Goal: Task Accomplishment & Management: Use online tool/utility

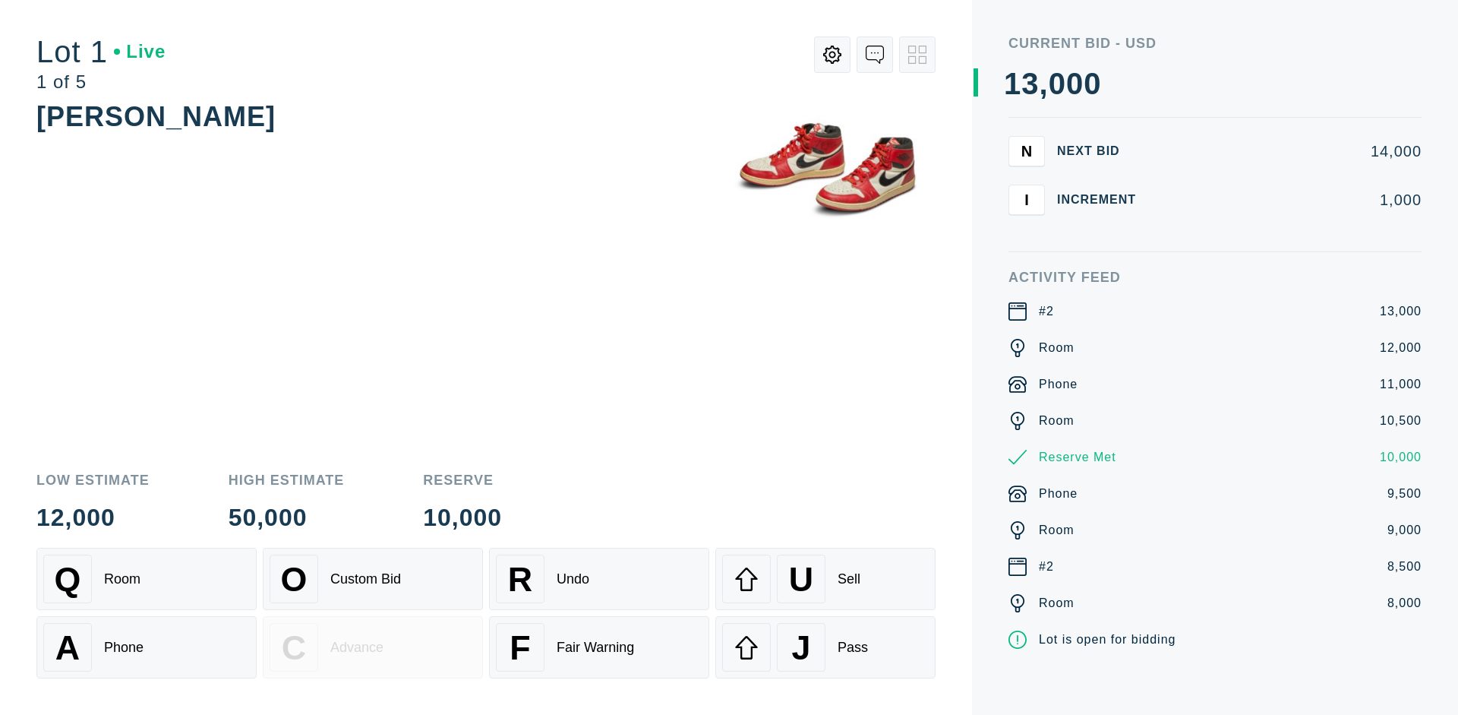
click at [147, 647] on div "A Phone" at bounding box center [146, 647] width 207 height 49
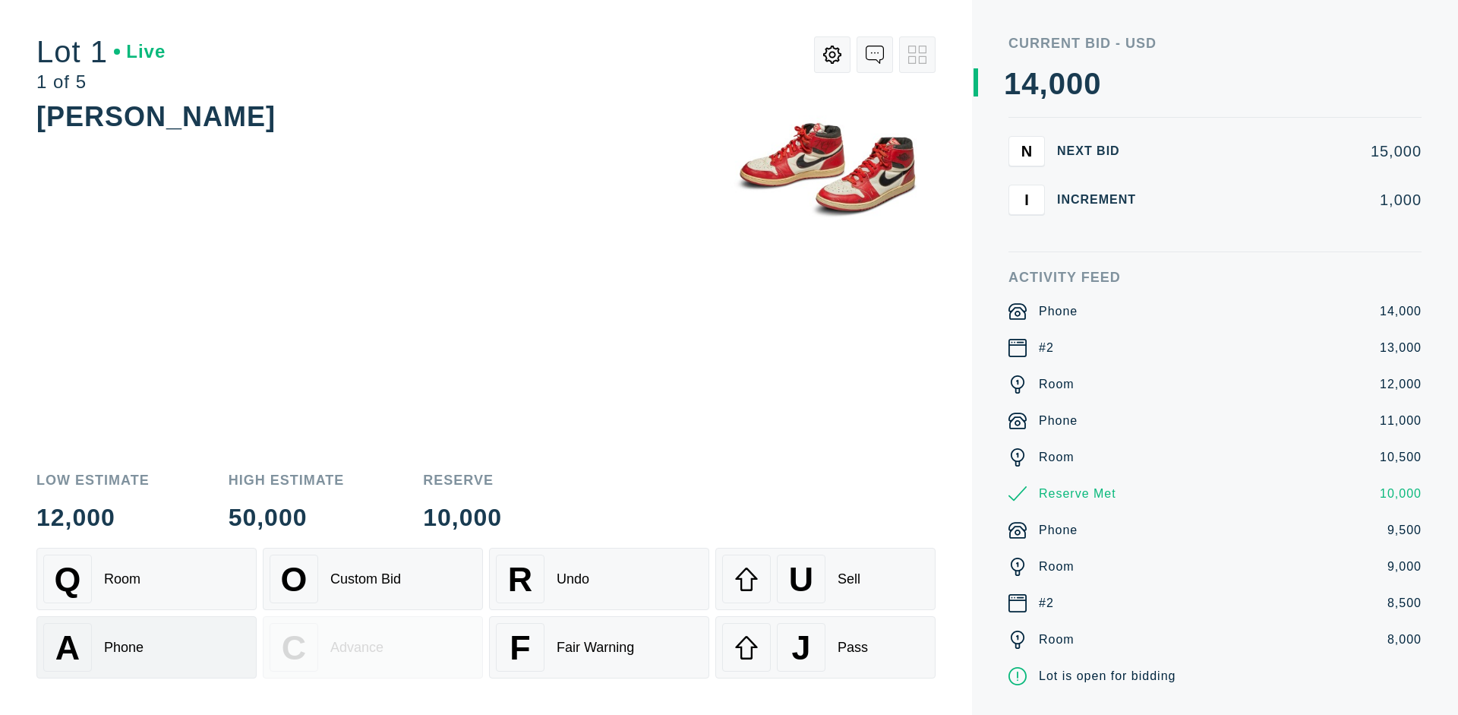
click at [147, 579] on div "Q Room" at bounding box center [146, 578] width 207 height 49
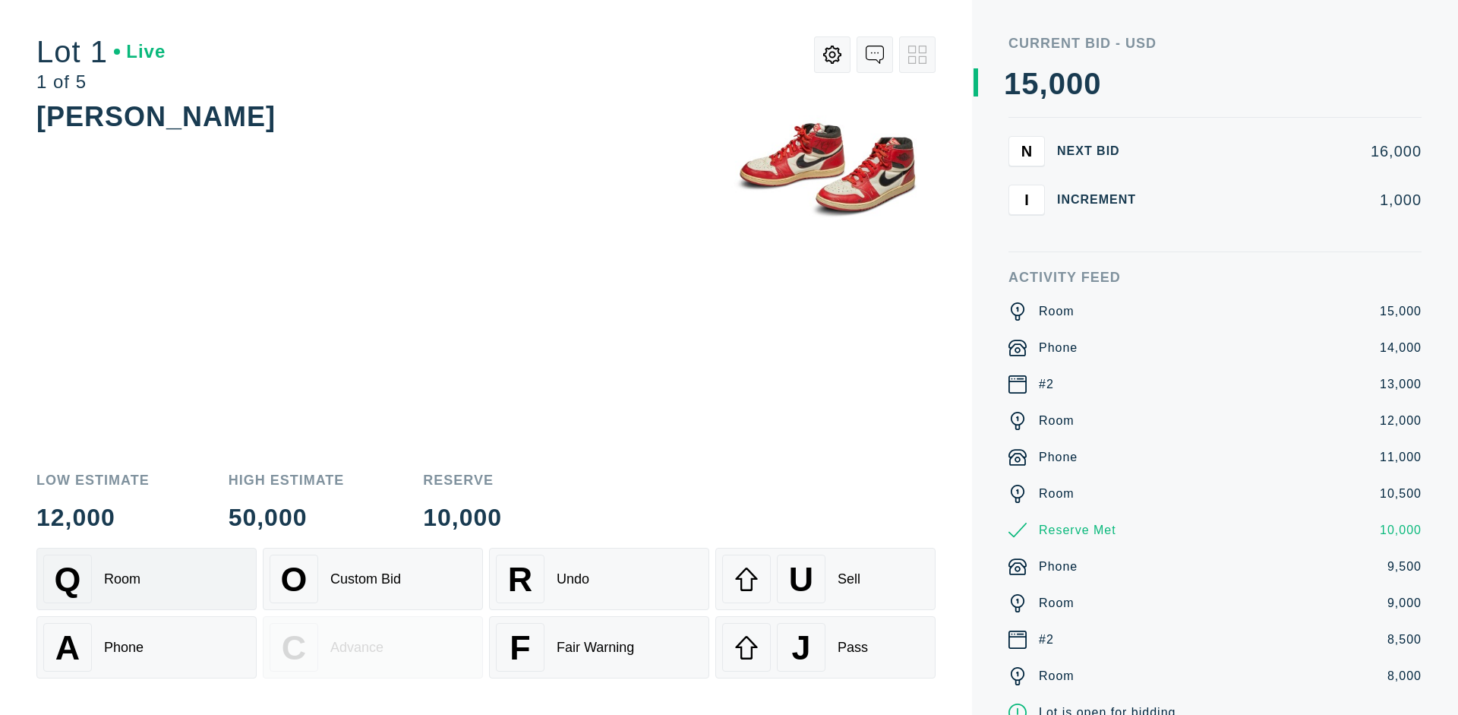
click at [599, 579] on div "R Undo" at bounding box center [599, 578] width 207 height 49
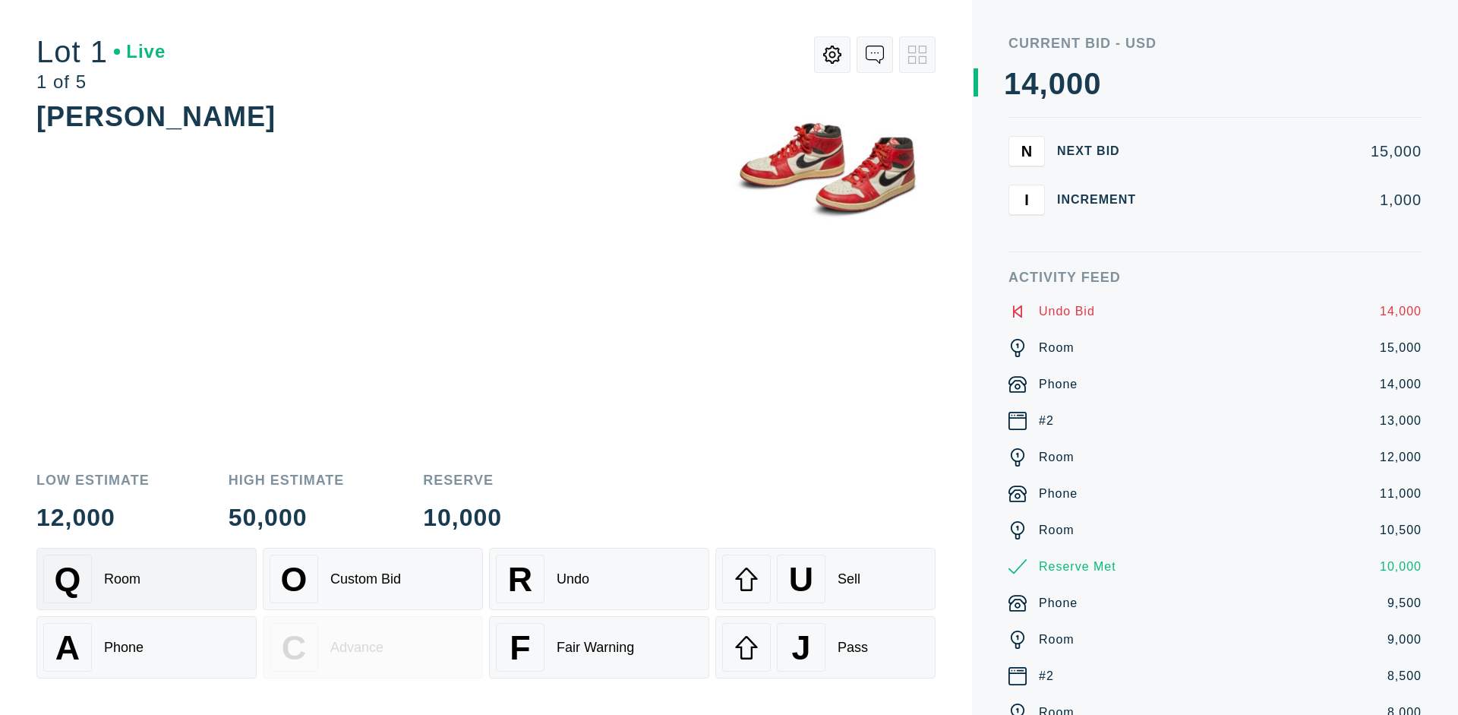
click at [147, 579] on div "Q Room" at bounding box center [146, 578] width 207 height 49
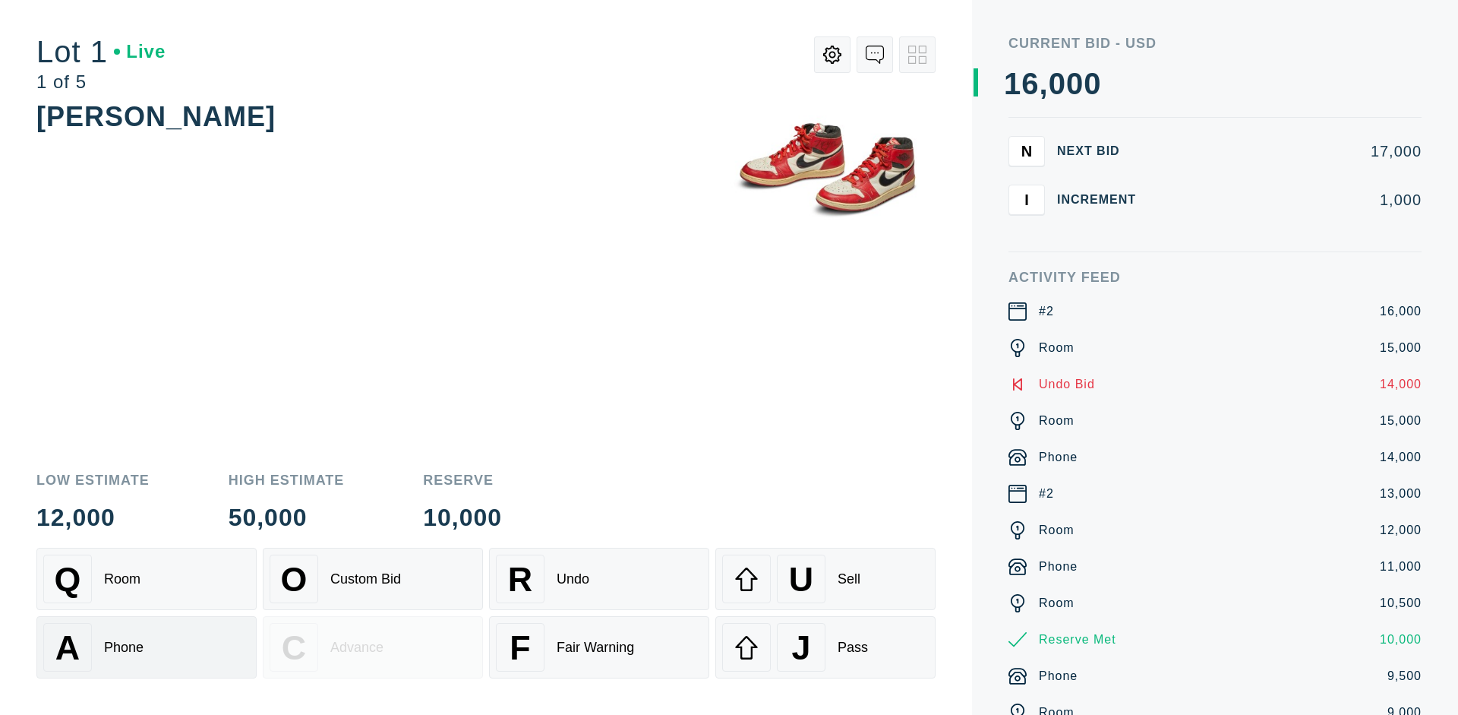
click at [147, 647] on div "A Phone" at bounding box center [146, 647] width 207 height 49
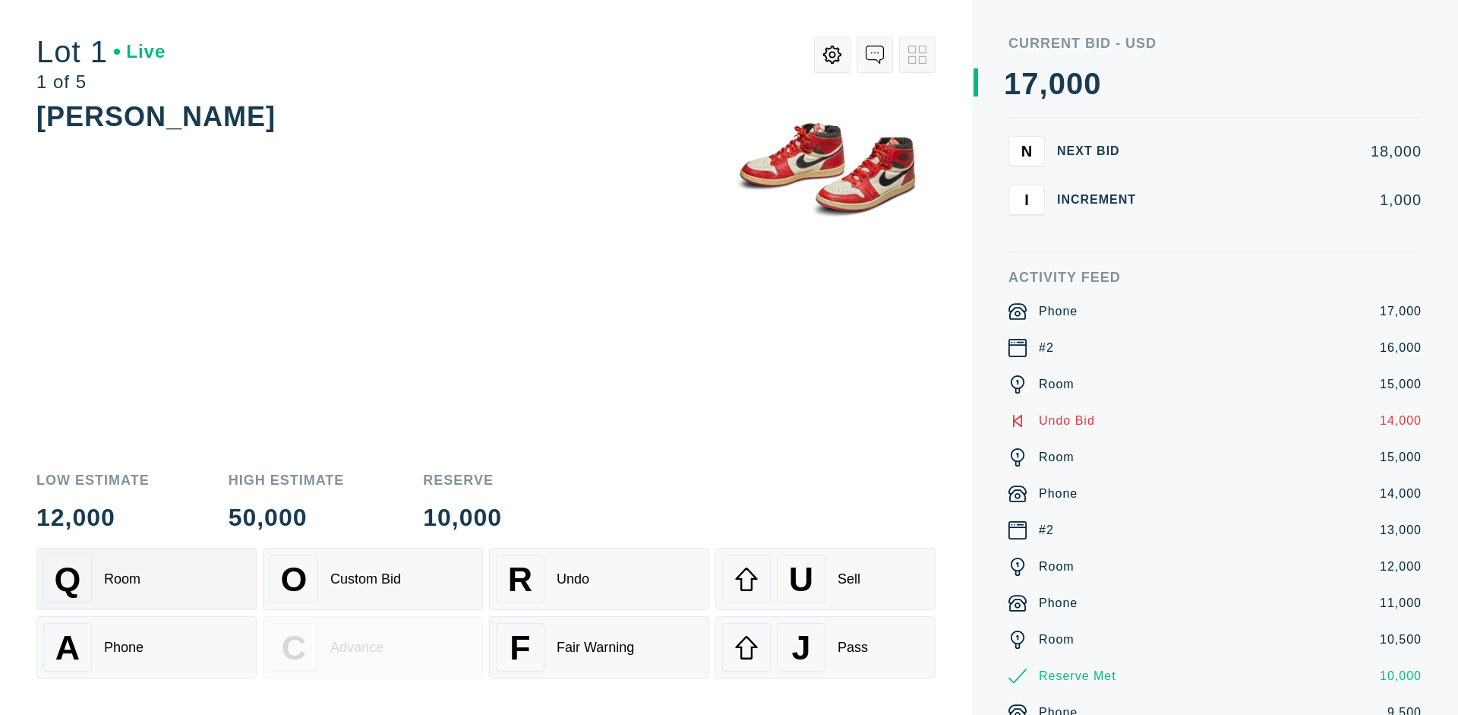
click at [147, 579] on div "Q Room" at bounding box center [146, 578] width 207 height 49
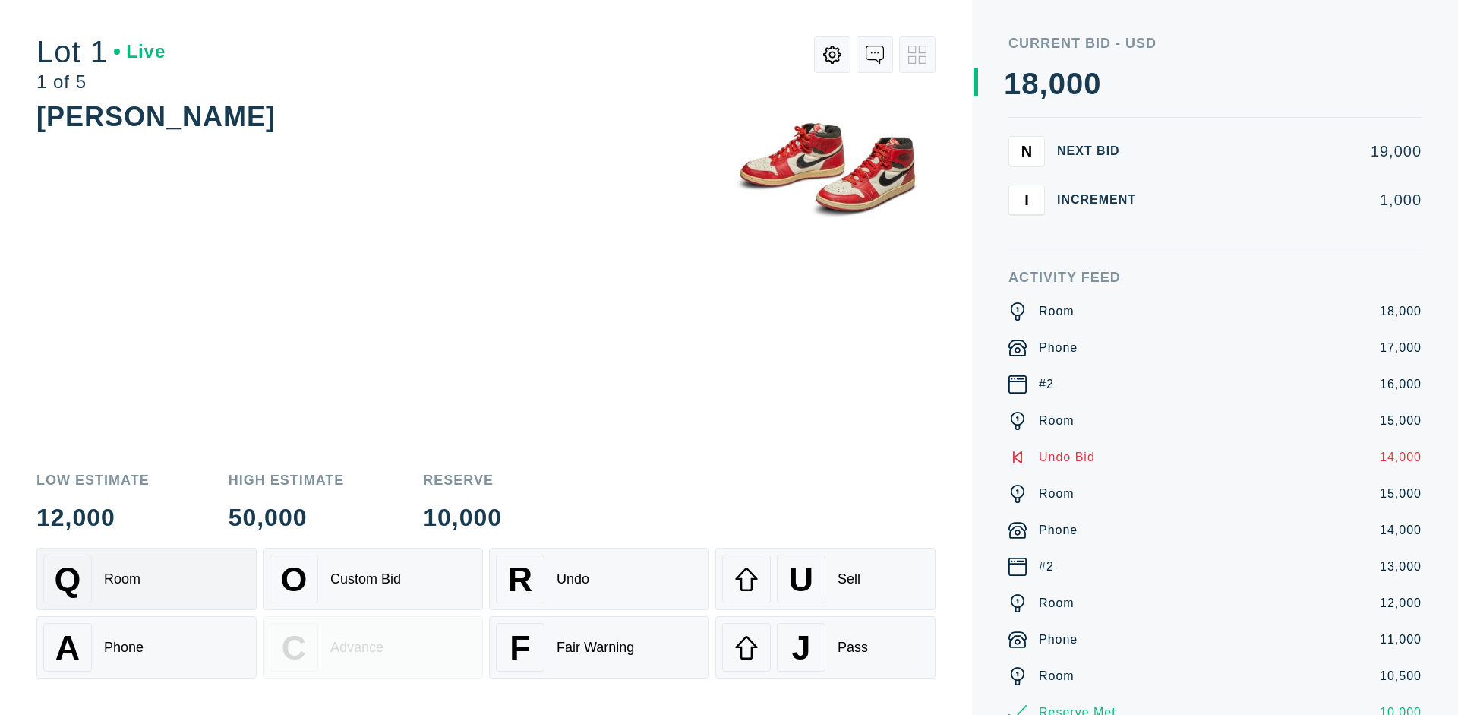
click at [599, 579] on div "R Undo" at bounding box center [599, 578] width 207 height 49
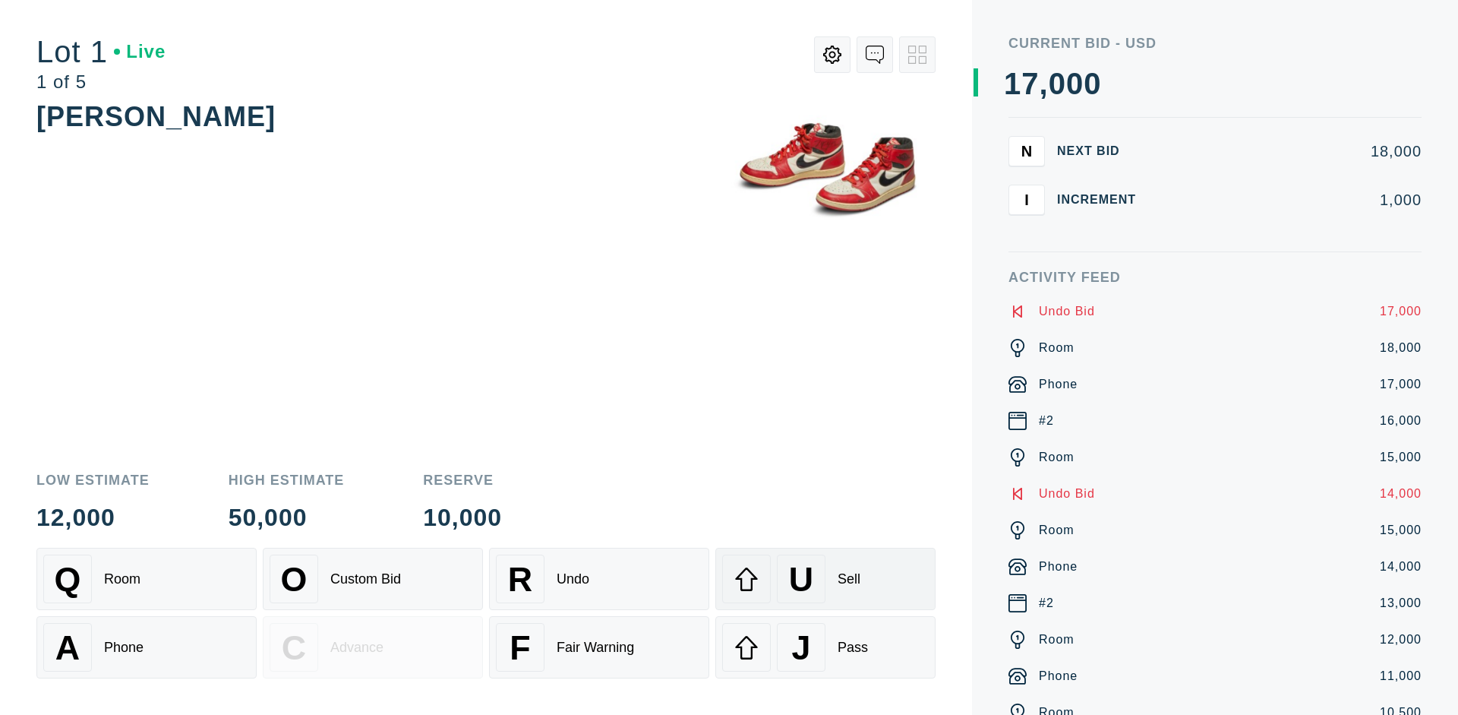
click at [826, 579] on div "U Sell" at bounding box center [825, 578] width 207 height 49
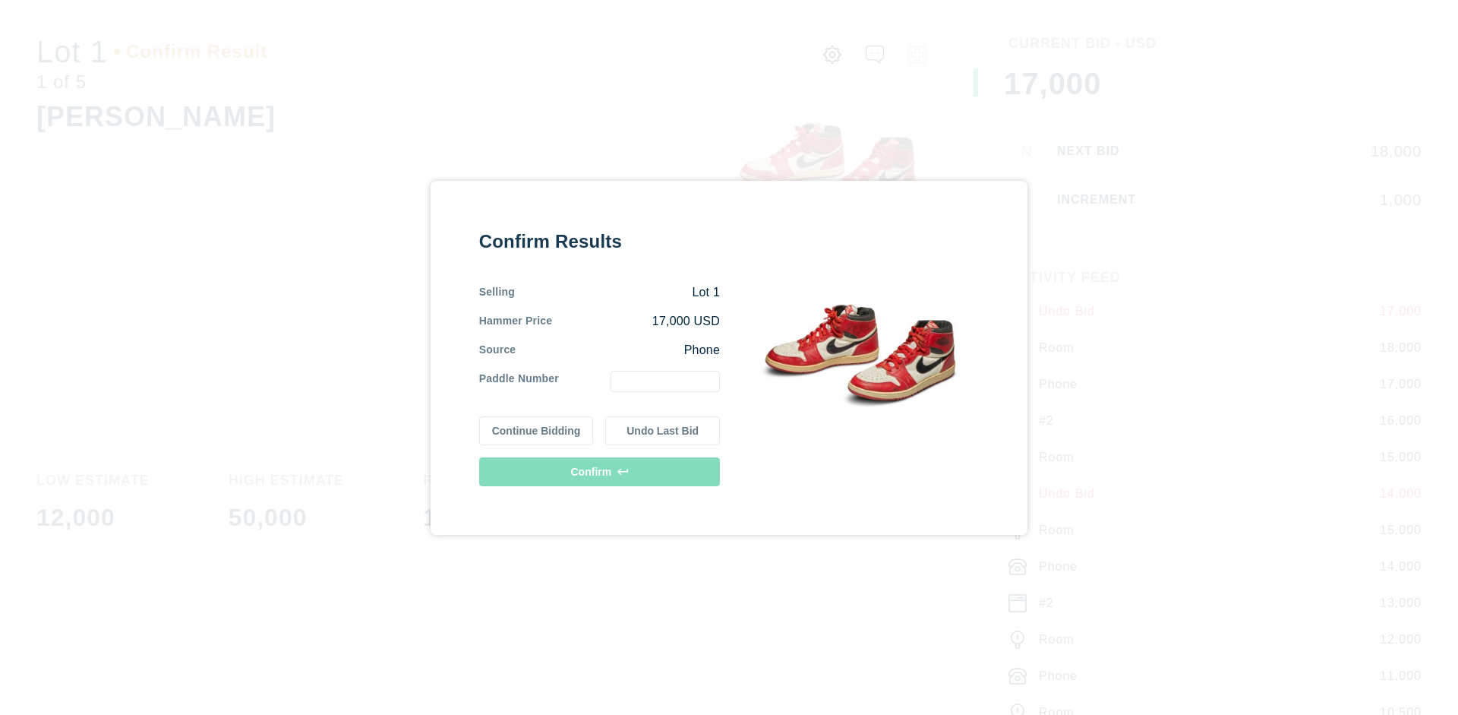
click at [537, 430] on button "Continue Bidding" at bounding box center [536, 430] width 115 height 29
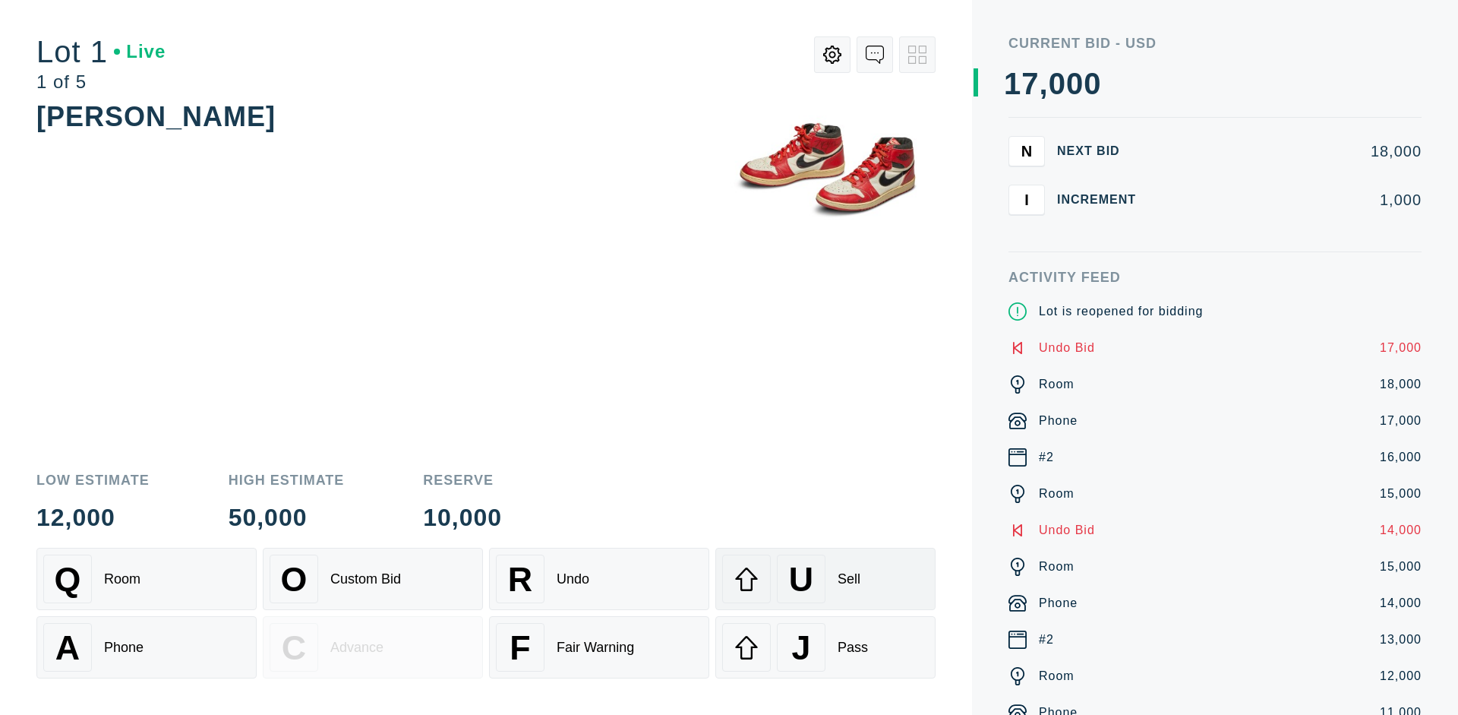
click at [826, 579] on div "U Sell" at bounding box center [825, 578] width 207 height 49
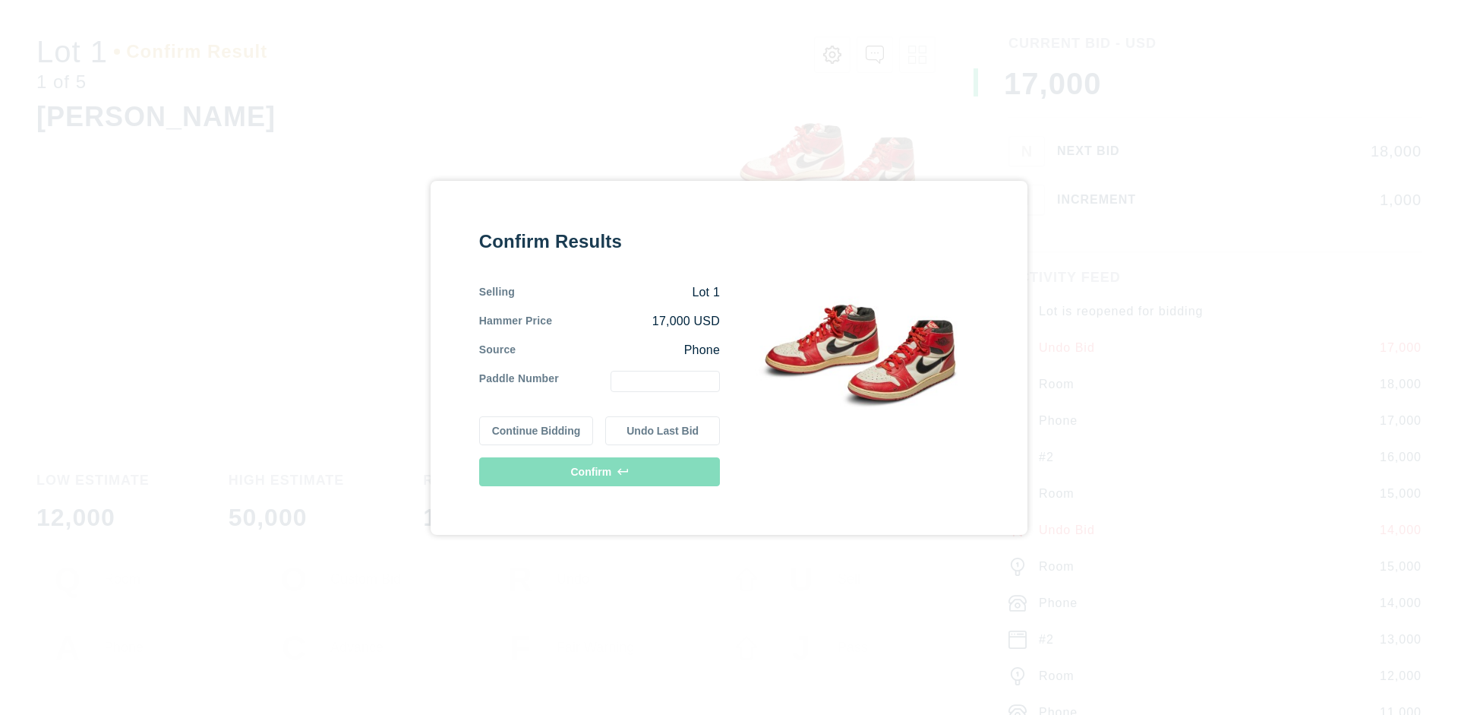
click at [663, 430] on button "Undo Last Bid" at bounding box center [662, 430] width 115 height 29
click at [537, 428] on button "Continue Bidding" at bounding box center [536, 428] width 115 height 29
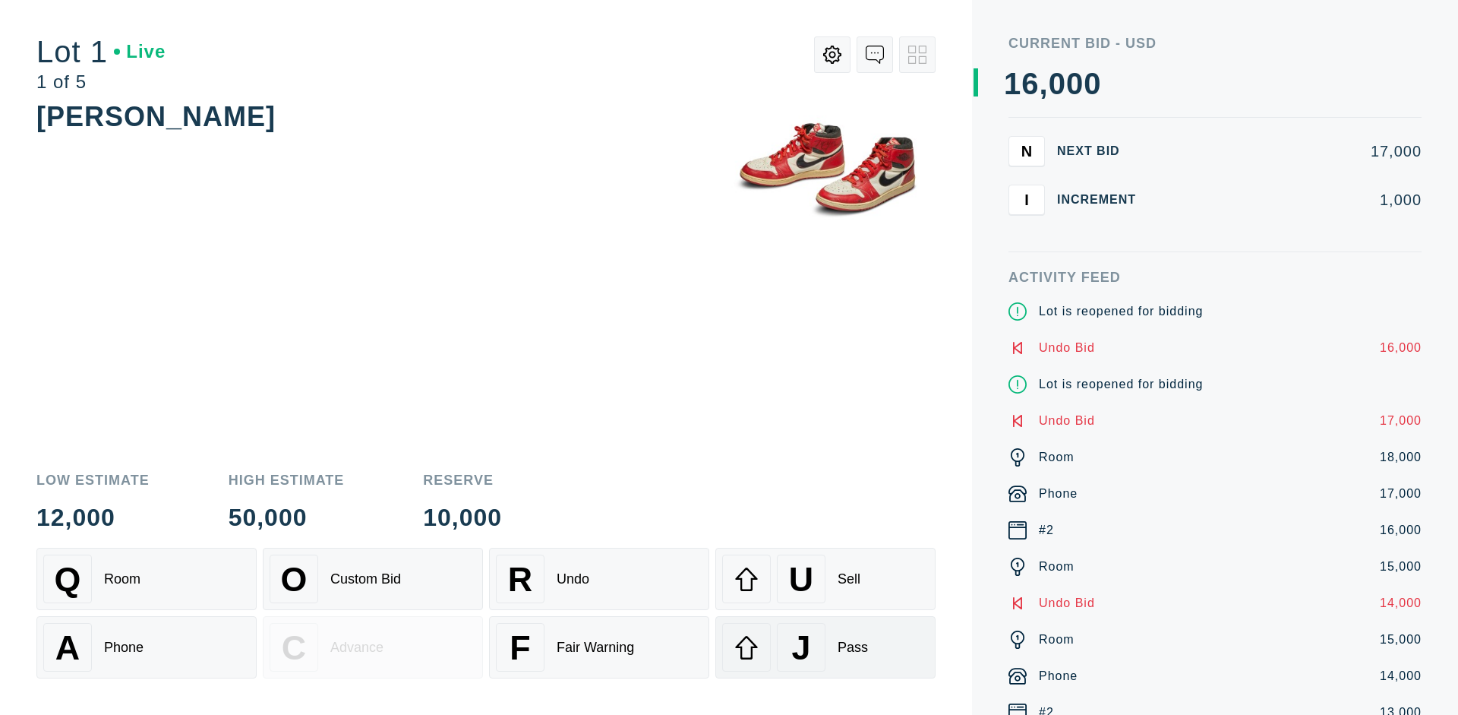
click at [826, 647] on div "J Pass" at bounding box center [825, 647] width 207 height 49
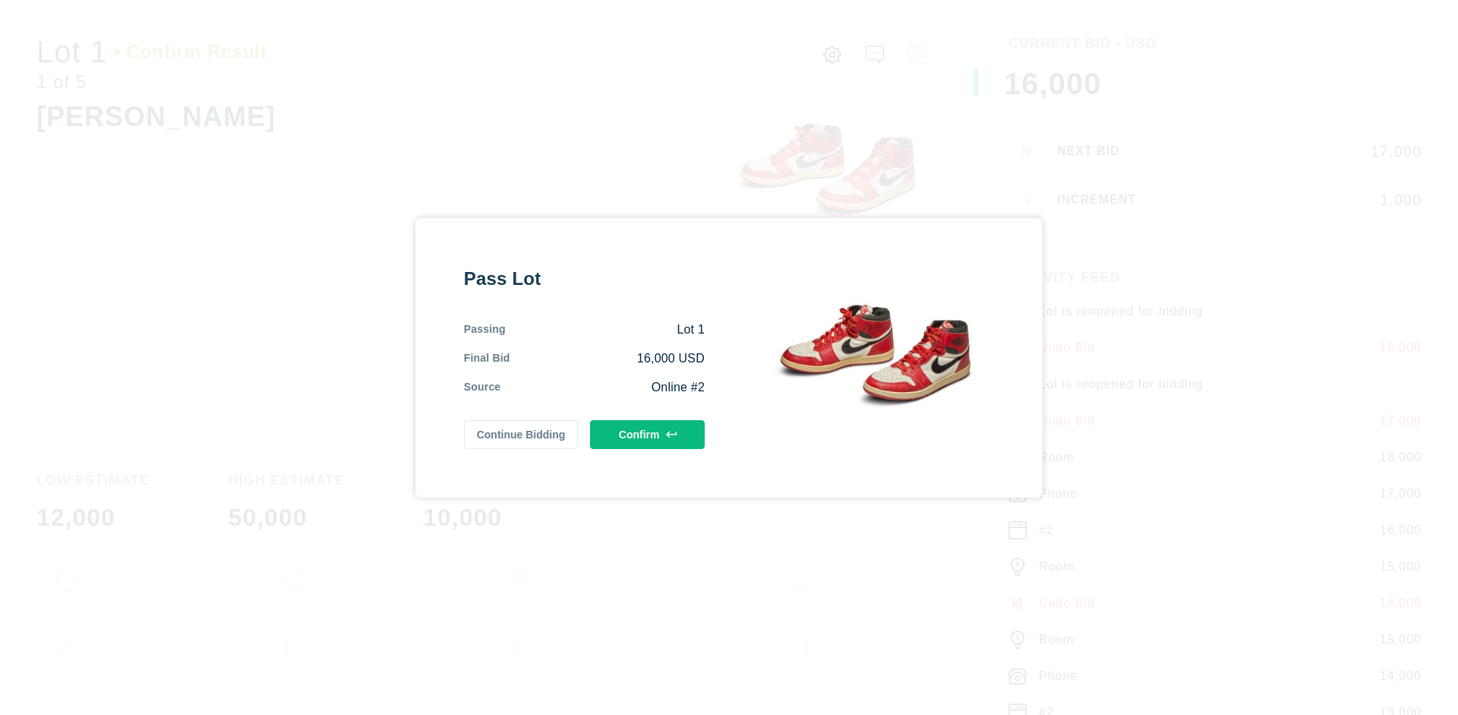
click at [648, 434] on button "Confirm" at bounding box center [647, 434] width 115 height 29
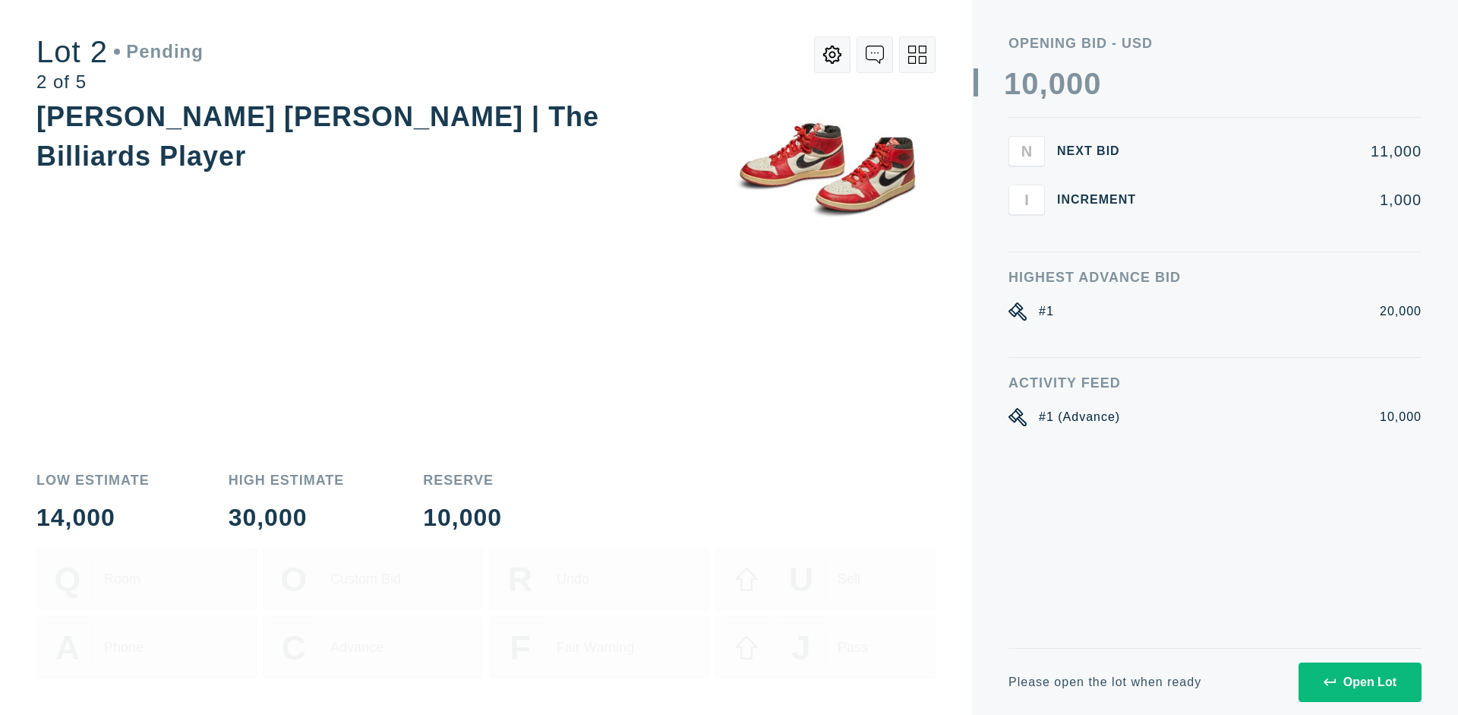
click at [1359, 681] on div "Open Lot" at bounding box center [1360, 682] width 73 height 14
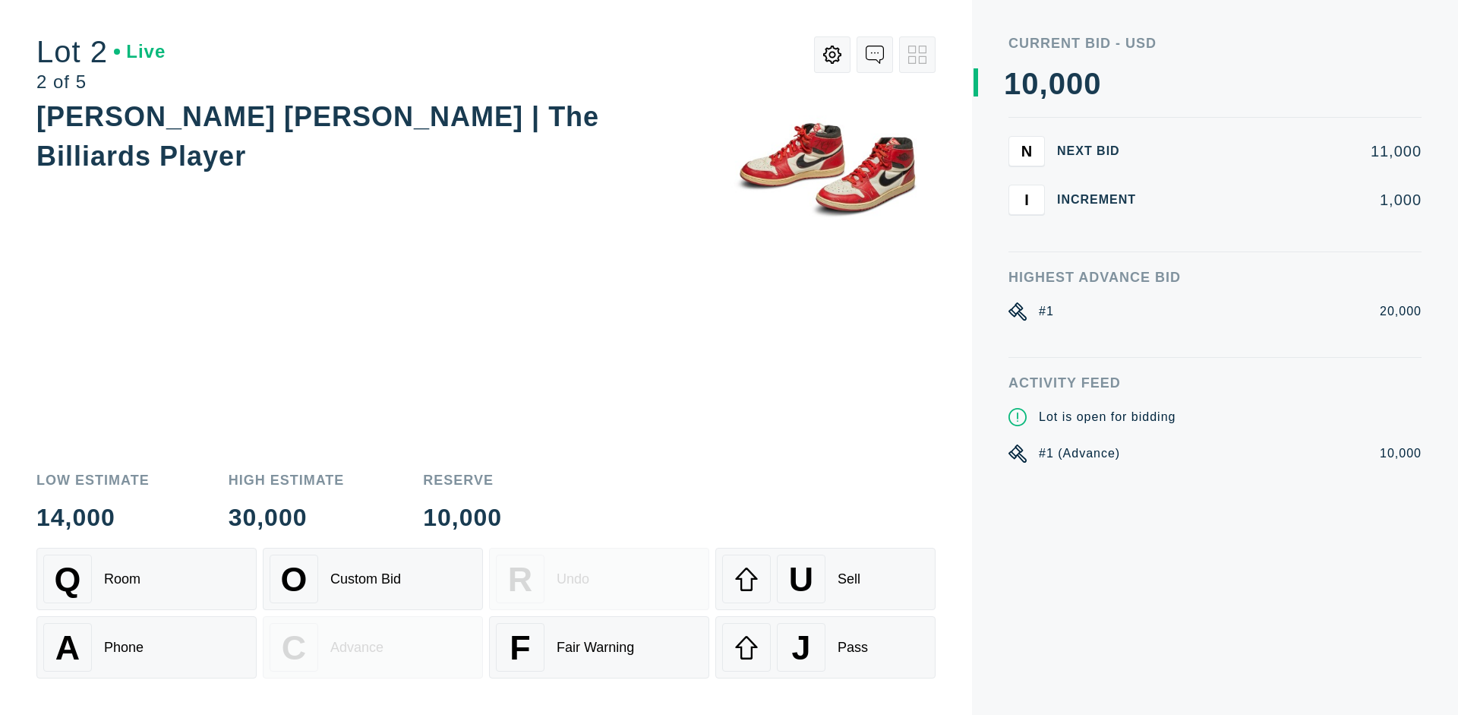
click at [147, 579] on div "Q Room" at bounding box center [146, 578] width 207 height 49
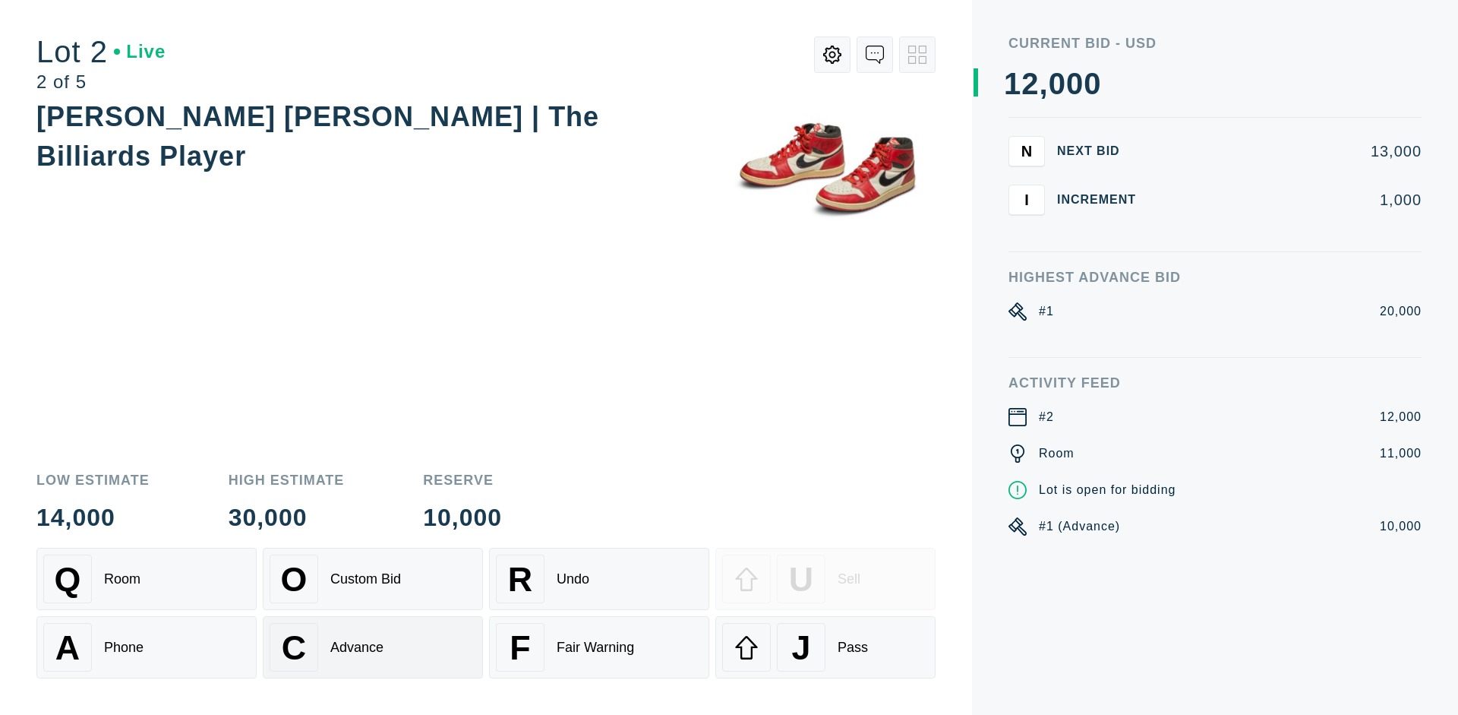
click at [373, 647] on div "Advance" at bounding box center [356, 647] width 53 height 16
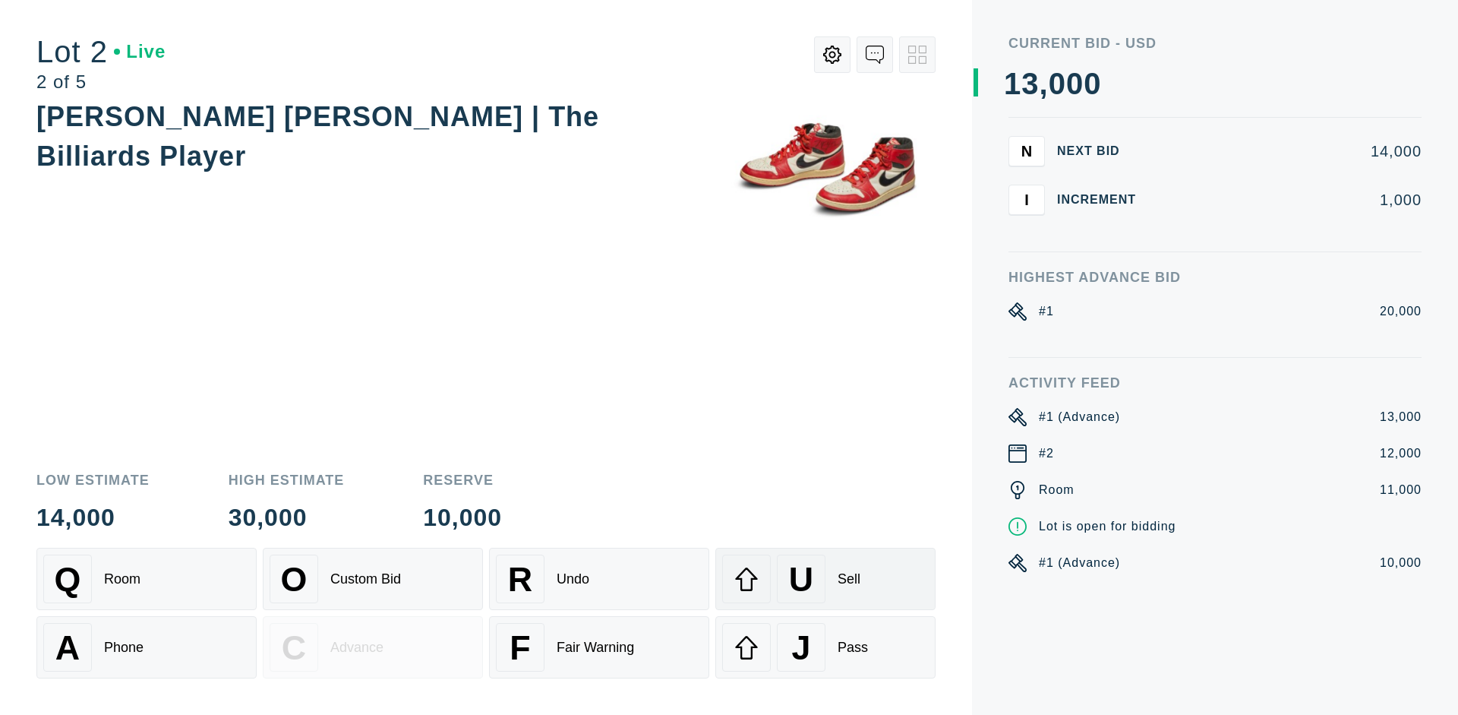
click at [826, 579] on div "U Sell" at bounding box center [825, 578] width 207 height 49
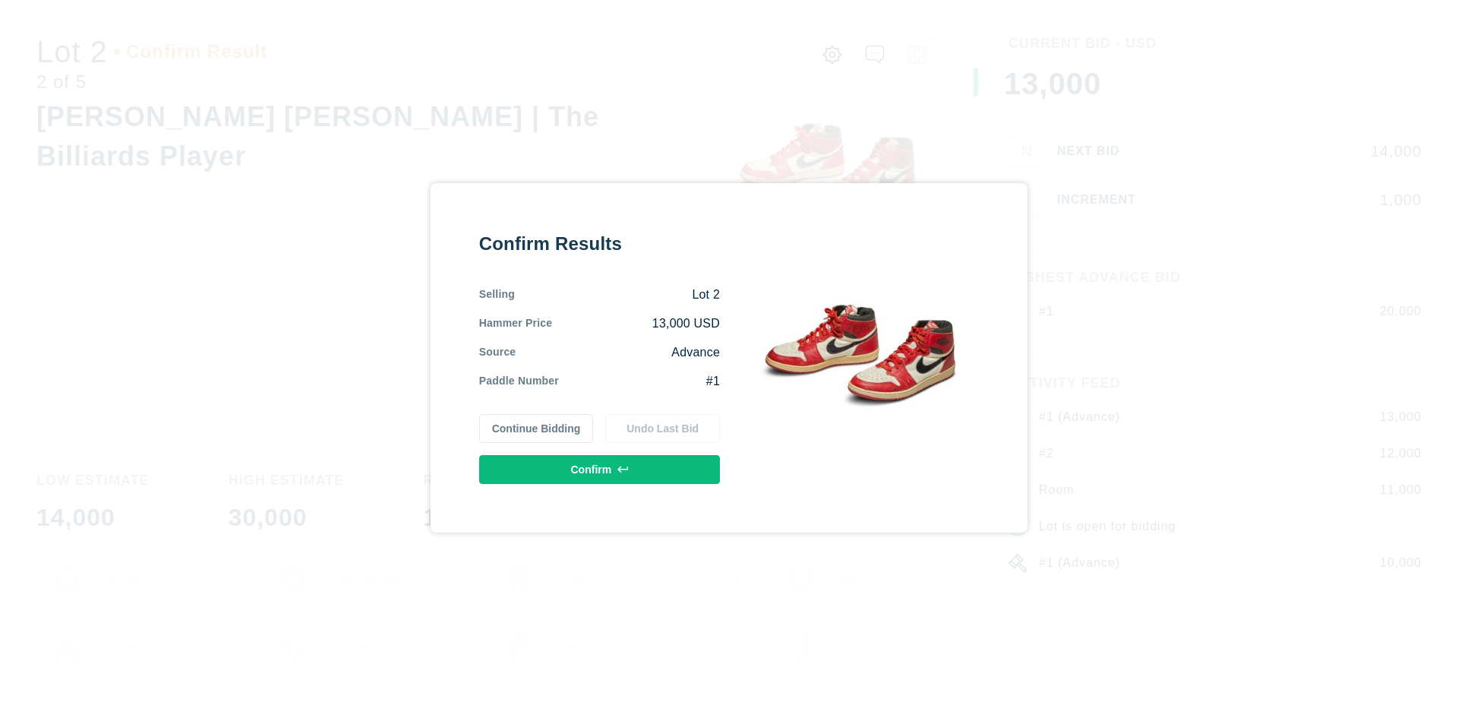
click at [600, 469] on button "Confirm" at bounding box center [599, 469] width 241 height 29
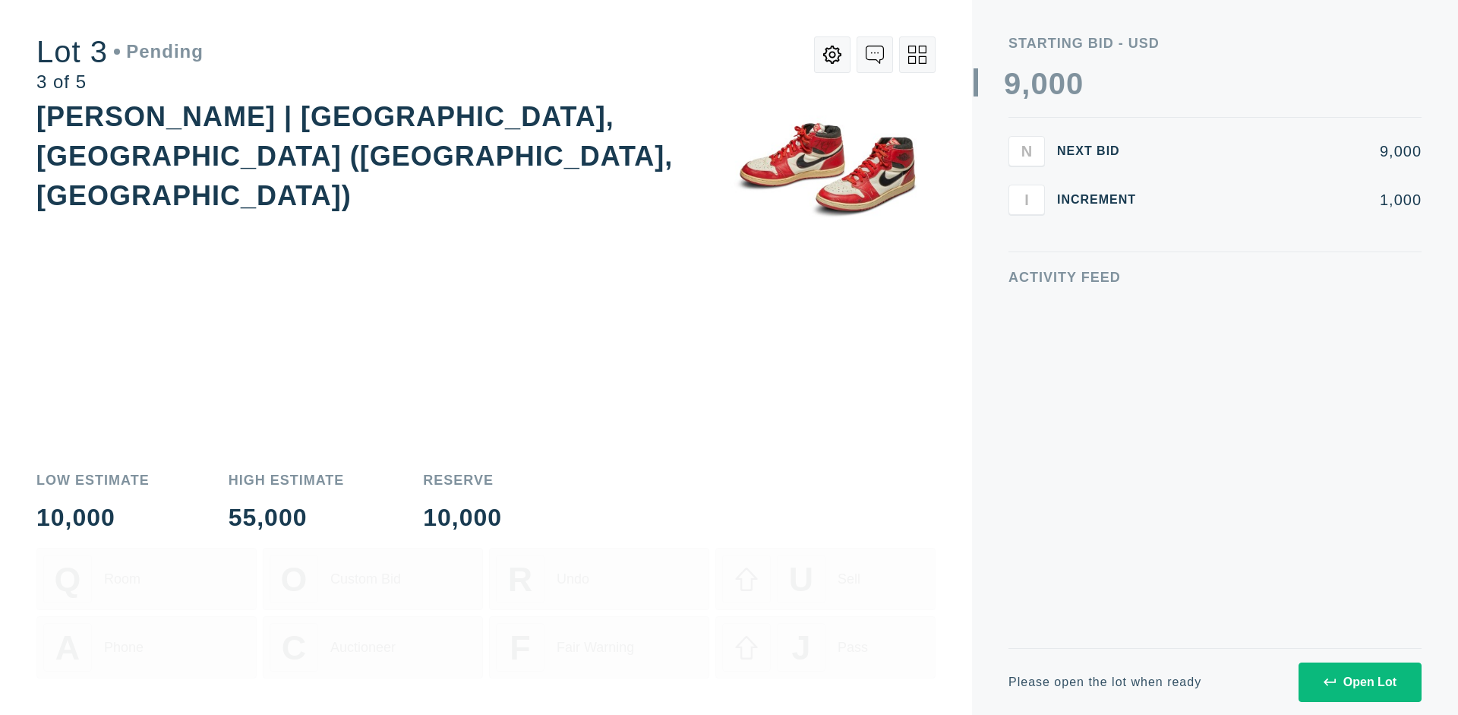
click at [1359, 681] on div "Open Lot" at bounding box center [1360, 682] width 73 height 14
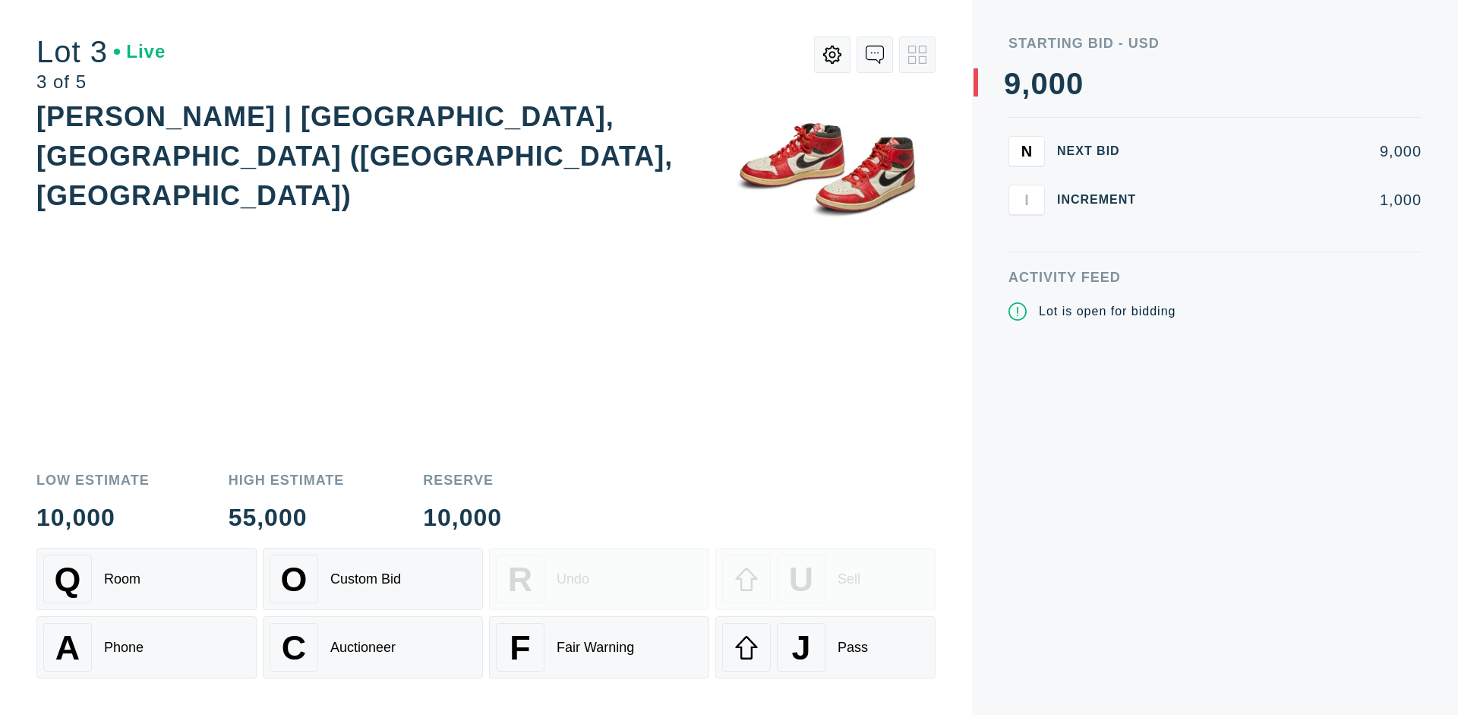
click at [826, 647] on div "J Pass" at bounding box center [825, 647] width 207 height 49
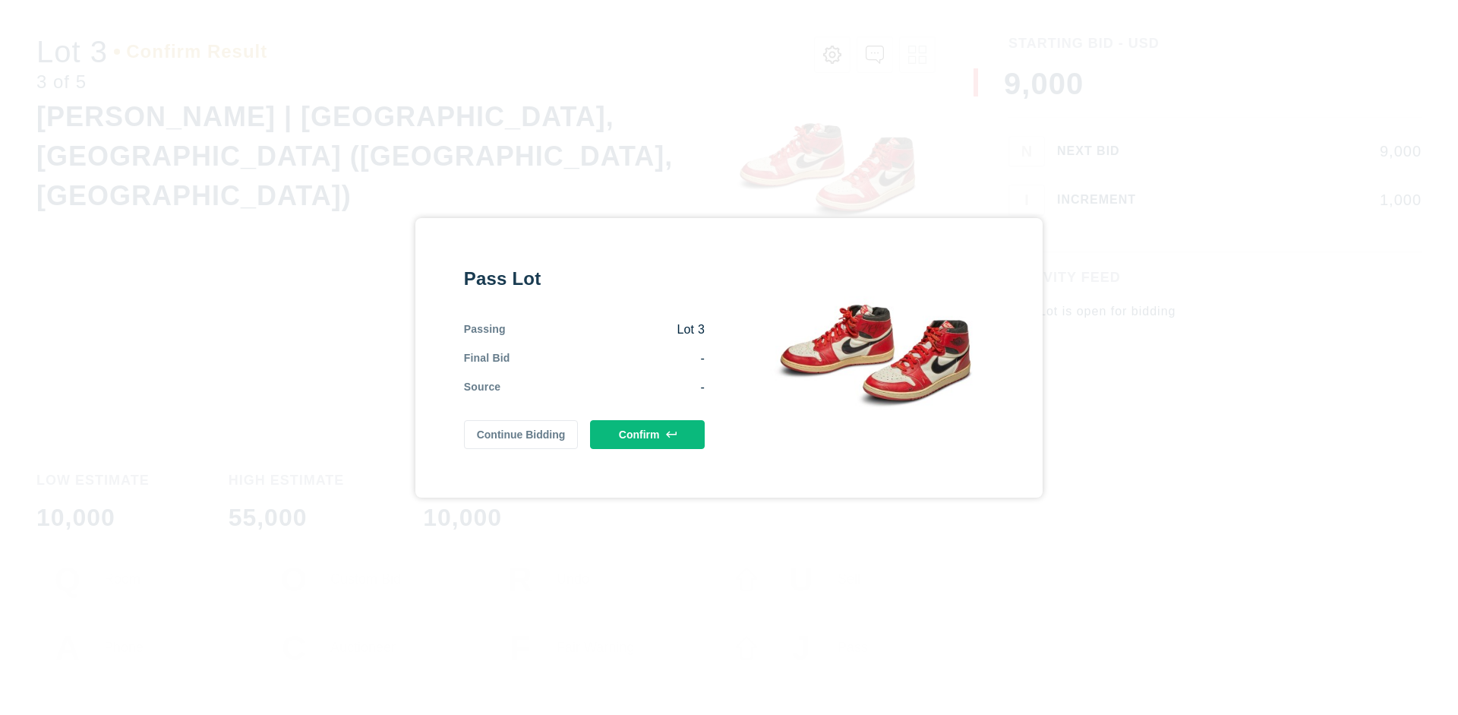
click at [648, 434] on button "Confirm" at bounding box center [647, 434] width 115 height 29
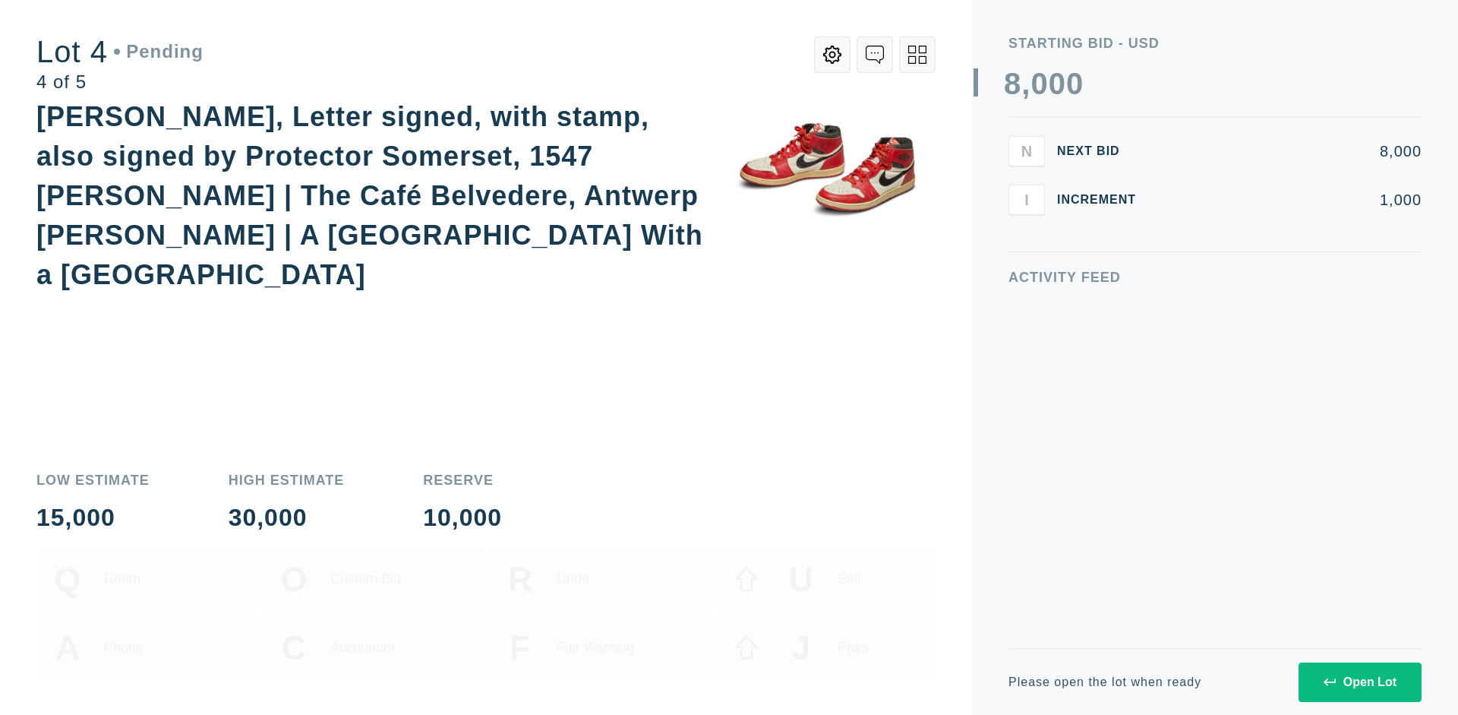
click at [1359, 681] on div "Open Lot" at bounding box center [1360, 682] width 73 height 14
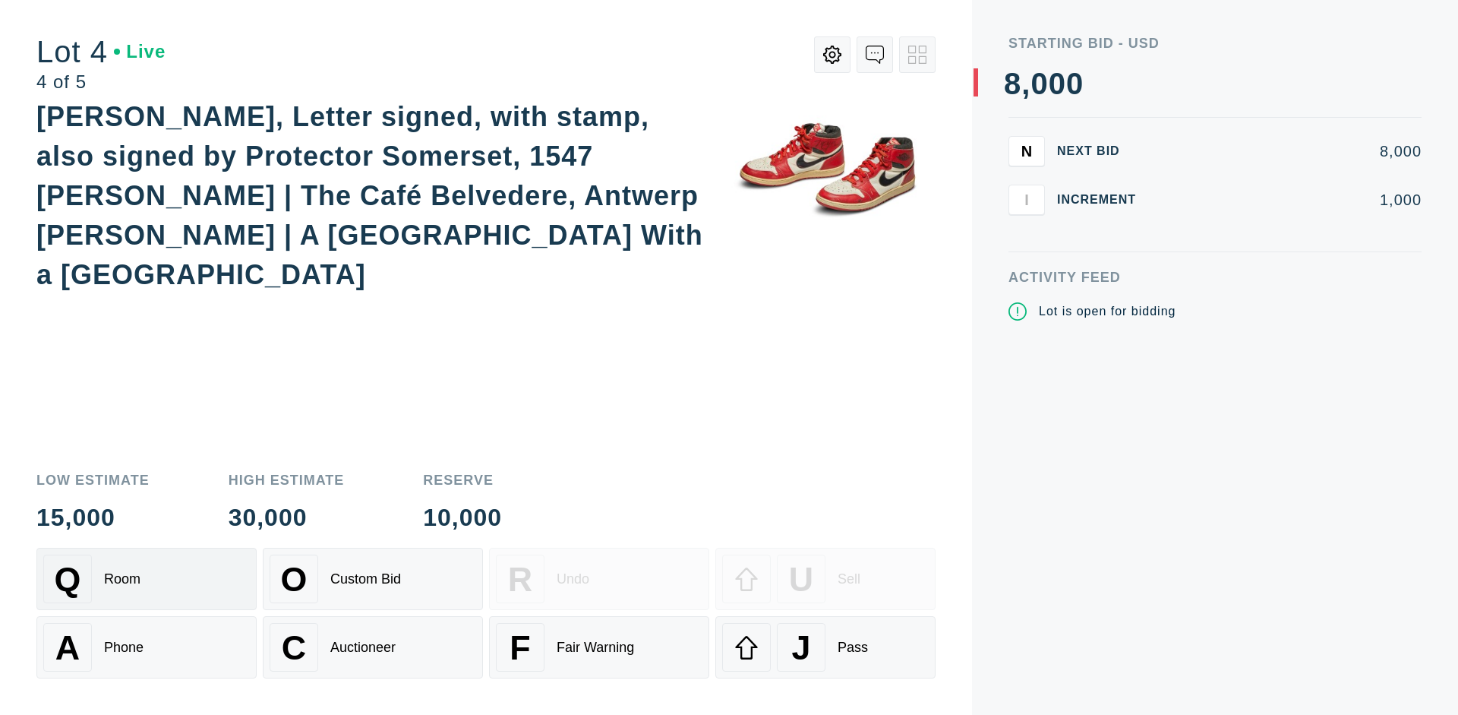
click at [147, 579] on div "Q Room" at bounding box center [146, 578] width 207 height 49
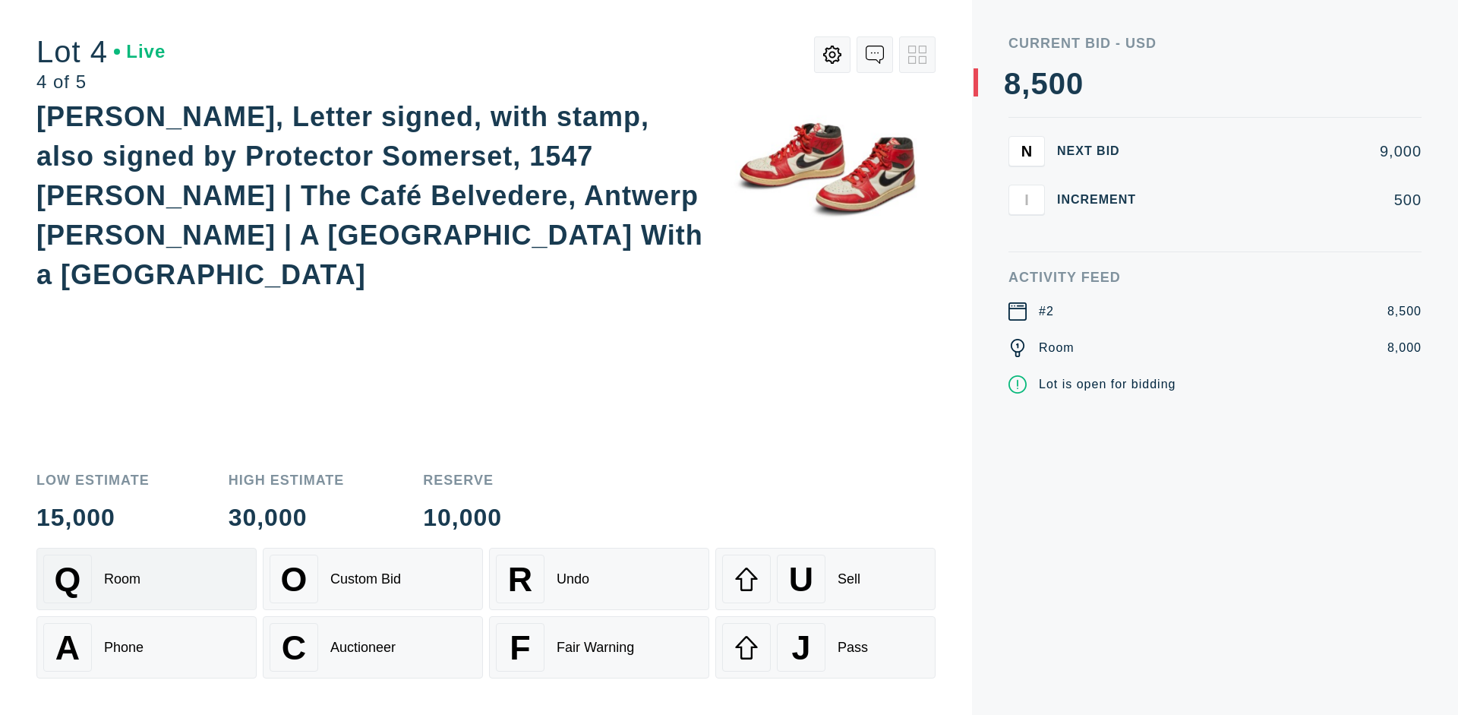
click at [373, 647] on div "Auctioneer" at bounding box center [362, 647] width 65 height 16
click at [826, 647] on div "J Pass" at bounding box center [825, 647] width 207 height 49
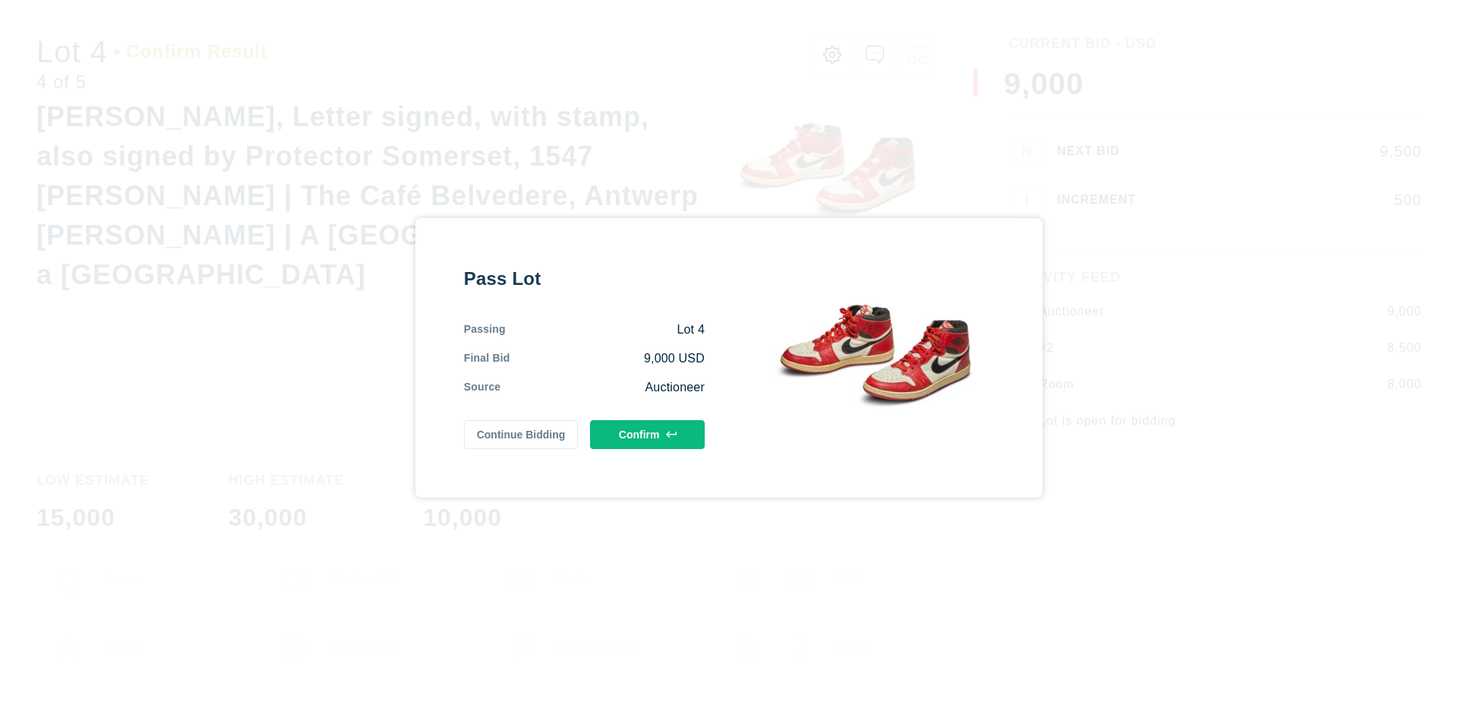
click at [648, 434] on button "Confirm" at bounding box center [647, 434] width 115 height 29
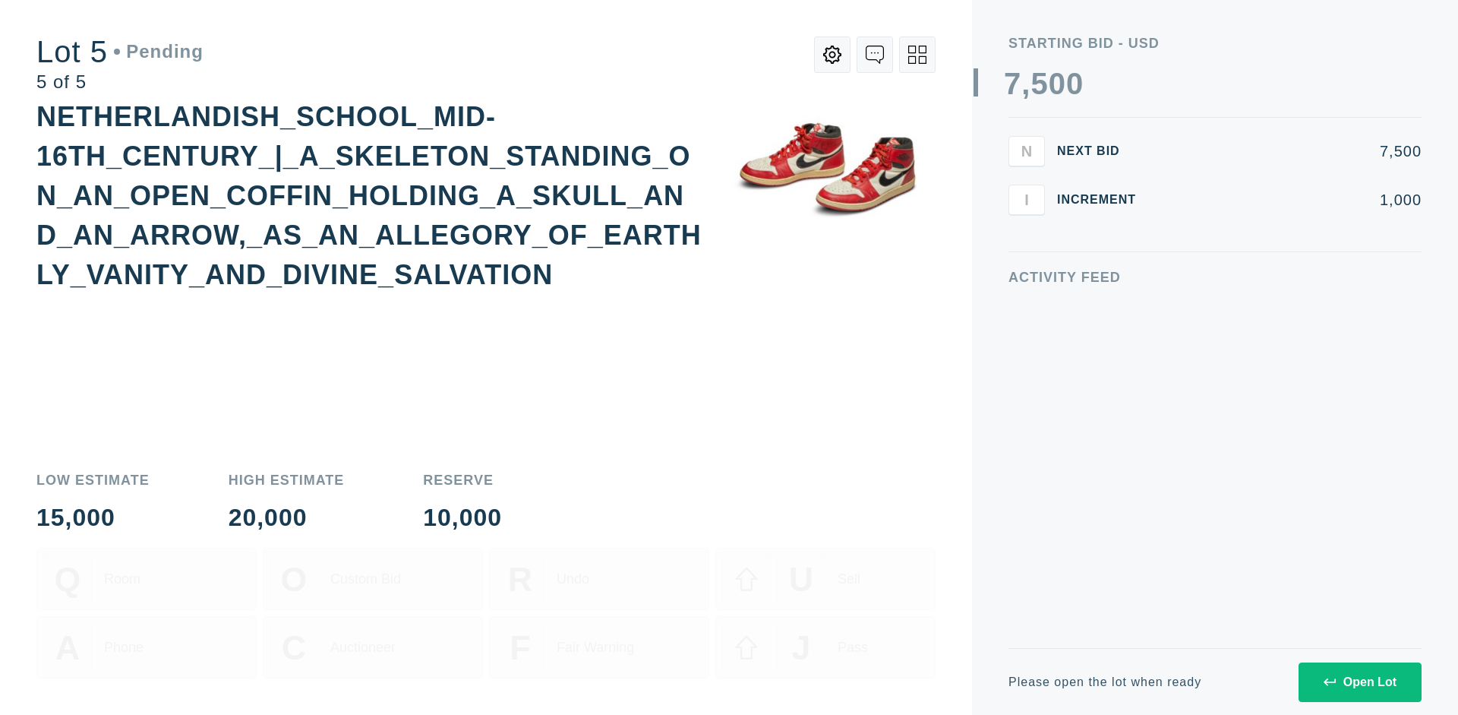
click at [1359, 681] on div "Open Lot" at bounding box center [1360, 682] width 73 height 14
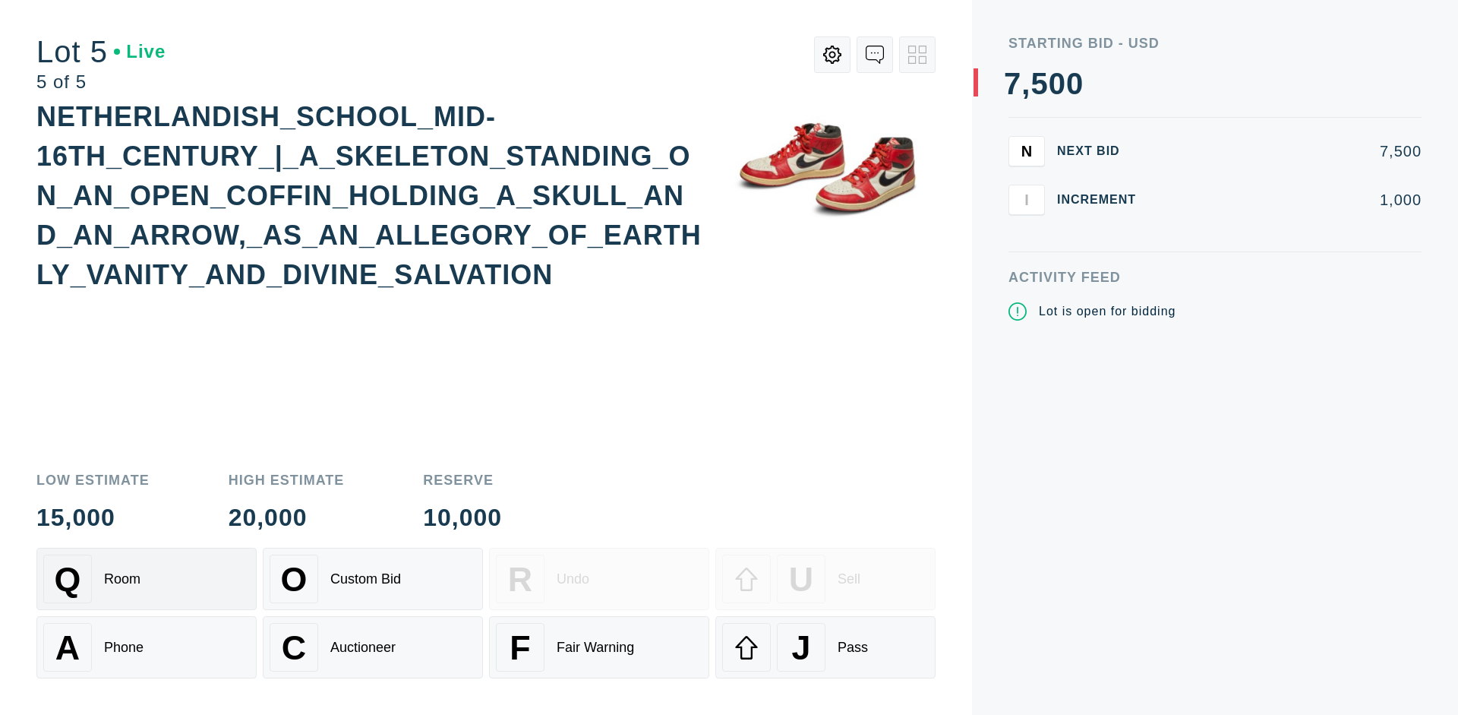
click at [147, 579] on div "Q Room" at bounding box center [146, 578] width 207 height 49
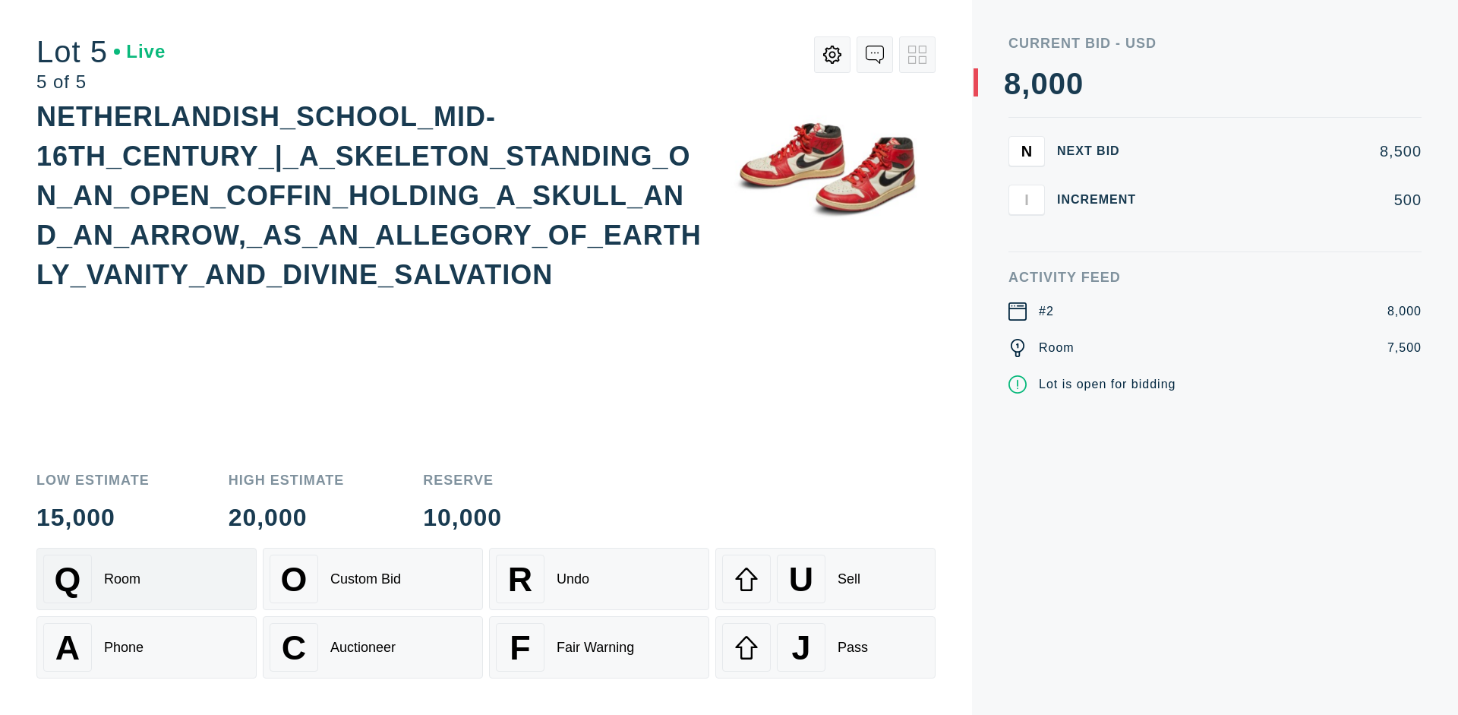
click at [147, 579] on div "Q Room" at bounding box center [146, 578] width 207 height 49
click at [826, 579] on div "U Sell" at bounding box center [825, 578] width 207 height 49
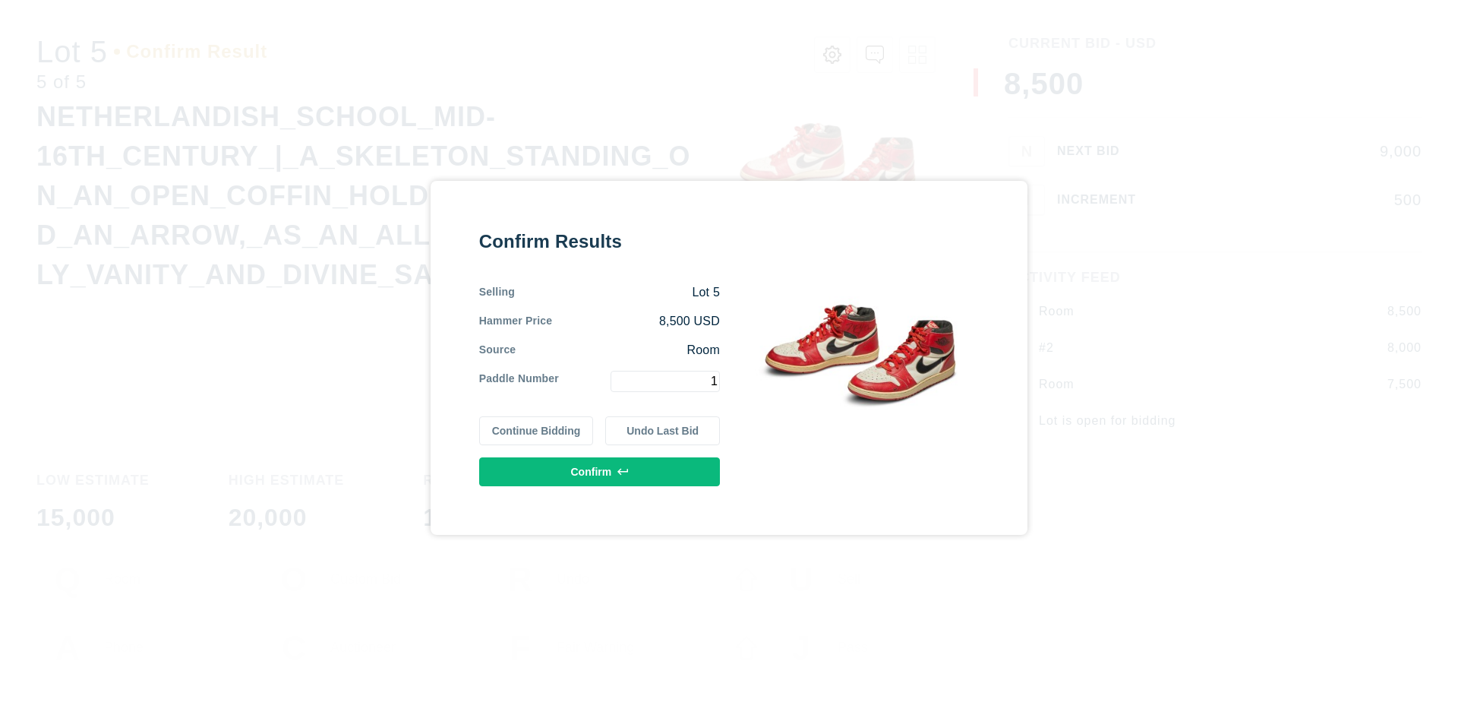
type input "1"
click at [600, 471] on button "Confirm" at bounding box center [599, 471] width 241 height 29
